Goal: Navigation & Orientation: Find specific page/section

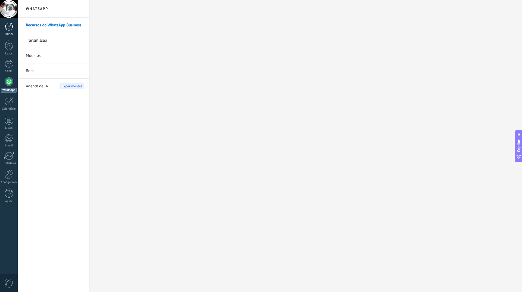
click at [9, 29] on div at bounding box center [9, 27] width 8 height 8
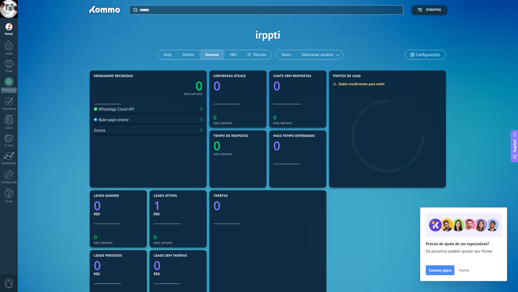
click at [101, 37] on div "Aplicar Eventos irppti Hoje Ontem Semana Mês Todos Selecionar usuário Configura…" at bounding box center [268, 34] width 484 height 69
click at [7, 83] on div at bounding box center [9, 81] width 9 height 9
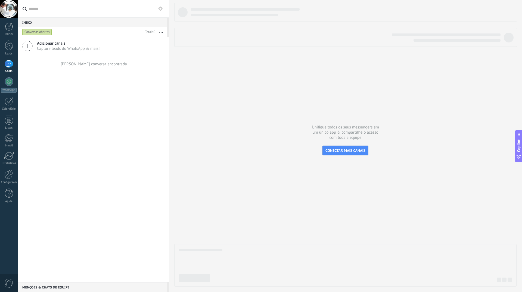
click at [45, 32] on div "Conversas abertas" at bounding box center [37, 32] width 30 height 7
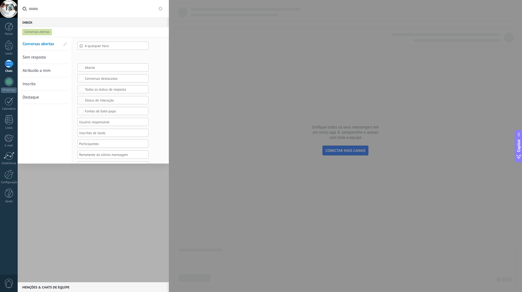
click at [45, 32] on div "Conversas abertas" at bounding box center [37, 32] width 30 height 7
click at [87, 206] on div at bounding box center [93, 159] width 151 height 245
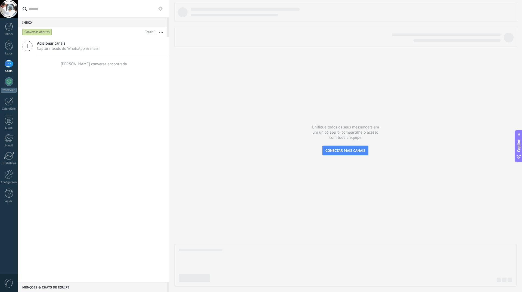
click at [161, 32] on button "button" at bounding box center [161, 32] width 12 height 10
click at [124, 128] on div "Adicionar canais Capture leads do WhatsApp & mais! Nenhuma conversa encontrada" at bounding box center [93, 159] width 151 height 245
click at [160, 8] on icon at bounding box center [160, 9] width 4 height 4
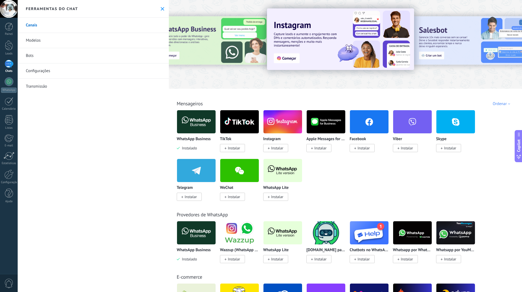
click at [161, 8] on use at bounding box center [163, 9] width 4 height 4
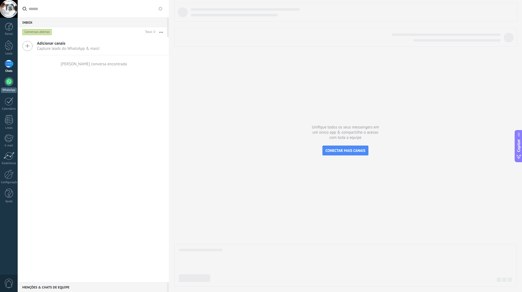
click at [8, 82] on div at bounding box center [9, 81] width 9 height 9
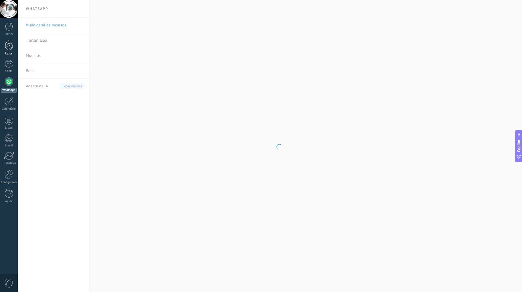
click at [10, 47] on div at bounding box center [9, 45] width 8 height 10
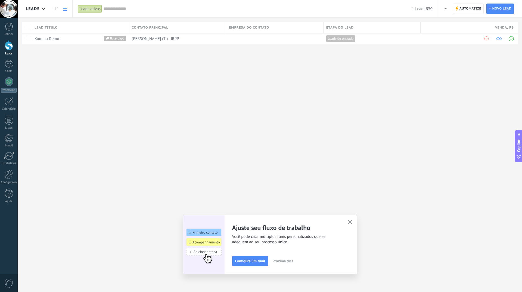
click at [236, 150] on div "Leads Automatize Nova transmissão Editar funil de vendas Imprimir Configurações…" at bounding box center [270, 146] width 505 height 292
click at [10, 28] on div at bounding box center [9, 27] width 8 height 8
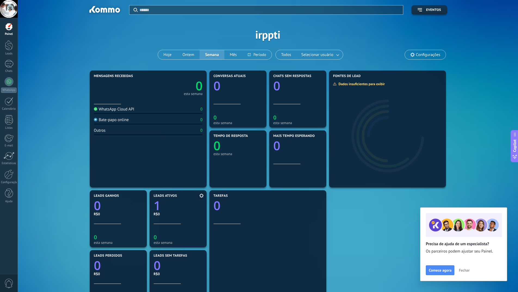
click at [167, 197] on span "Leads ativos" at bounding box center [165, 196] width 23 height 4
click at [164, 200] on icon "1" at bounding box center [178, 204] width 49 height 12
